Goal: Find specific page/section

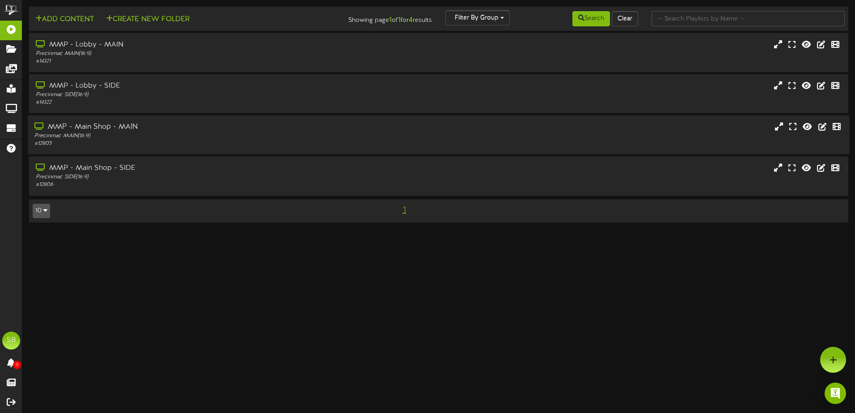
click at [108, 131] on div "MMP - Main Shop - MAIN" at bounding box center [198, 127] width 329 height 10
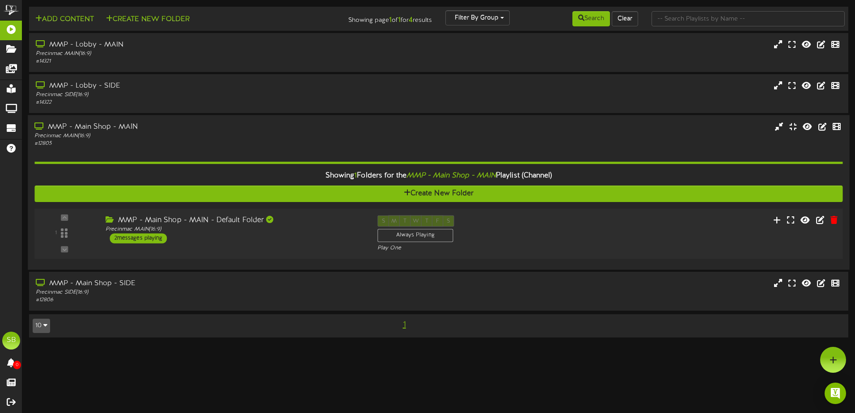
click at [154, 239] on div "2 messages playing" at bounding box center [138, 238] width 57 height 10
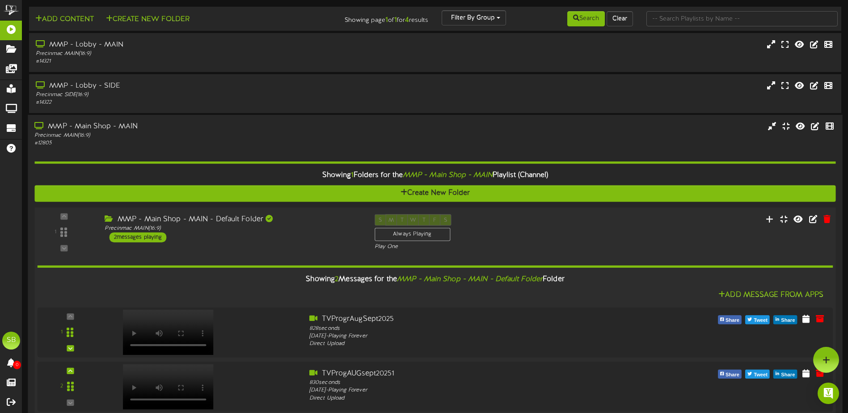
drag, startPoint x: 162, startPoint y: 317, endPoint x: 116, endPoint y: 285, distance: 56.6
click at [116, 285] on div "Showing 2 Messages for the MMP - Main Shop - MAIN - Default Folder Folder" at bounding box center [434, 279] width 809 height 19
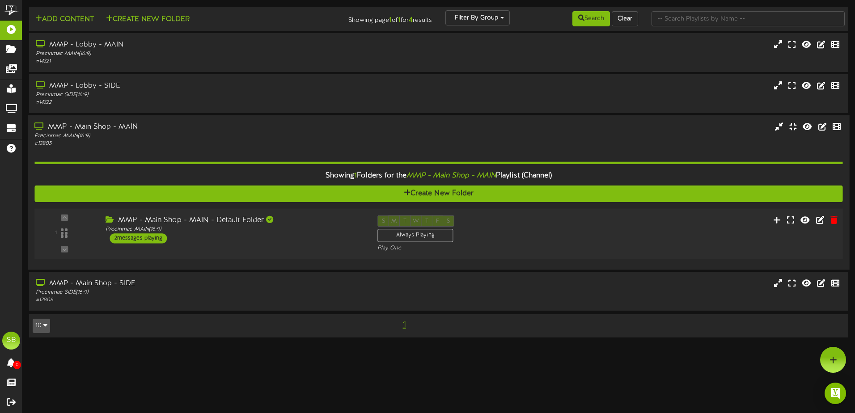
click at [224, 239] on div "MMP - Main Shop - MAIN - Default Folder Precinmac MAIN ( 16:9 ) 2 messages play…" at bounding box center [234, 229] width 272 height 28
